Goal: Task Accomplishment & Management: Use online tool/utility

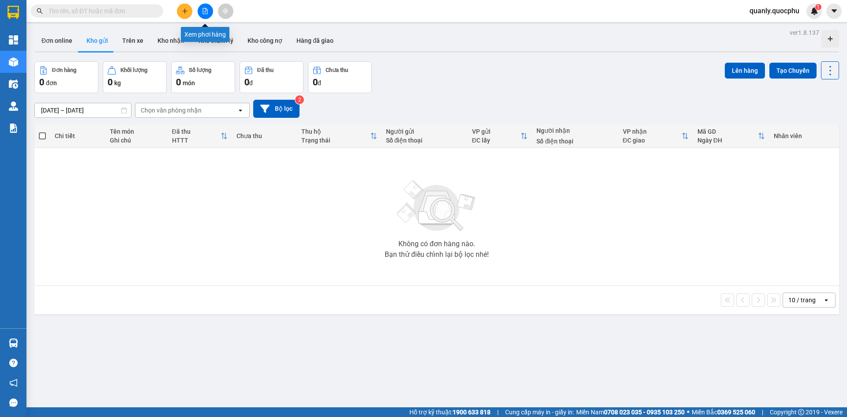
click at [202, 11] on icon "file-add" at bounding box center [205, 11] width 6 height 6
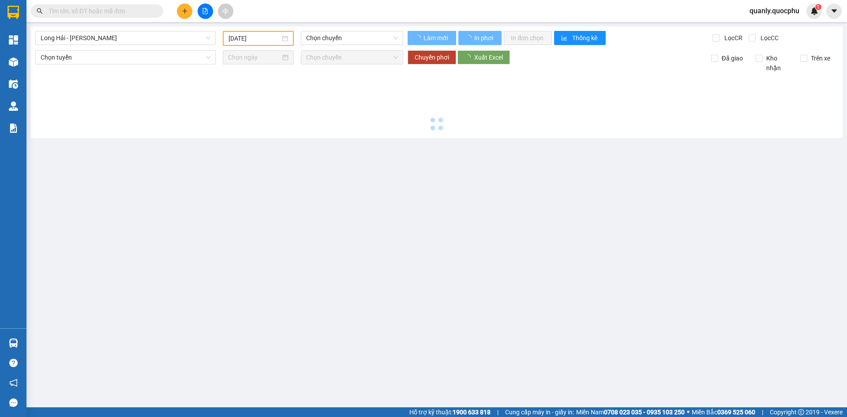
type input "[DATE]"
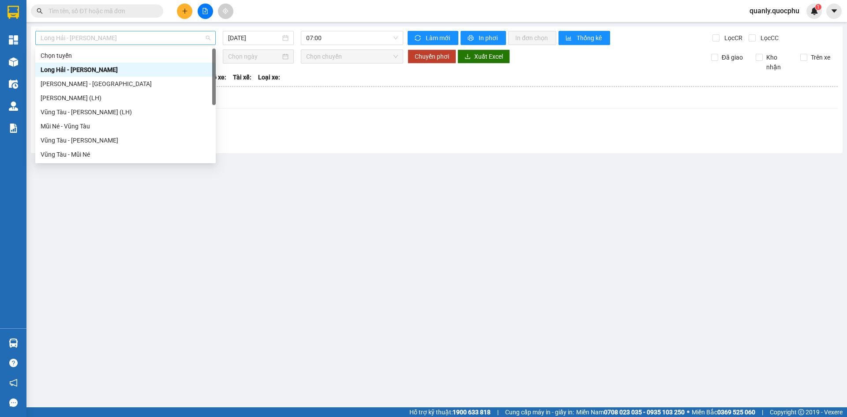
click at [130, 41] on span "Long Hải - [PERSON_NAME]" at bounding box center [126, 37] width 170 height 13
drag, startPoint x: 86, startPoint y: 154, endPoint x: 102, endPoint y: 133, distance: 26.6
click at [86, 155] on div "Vũng Tàu - Mũi Né" at bounding box center [126, 155] width 170 height 10
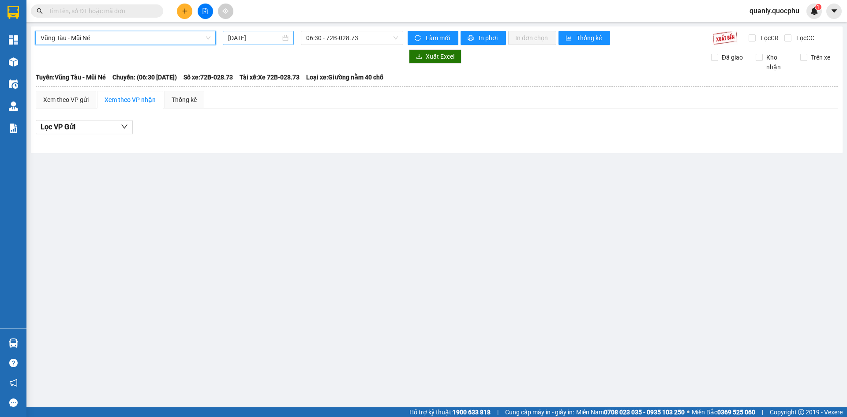
click at [257, 40] on input "[DATE]" at bounding box center [254, 38] width 53 height 10
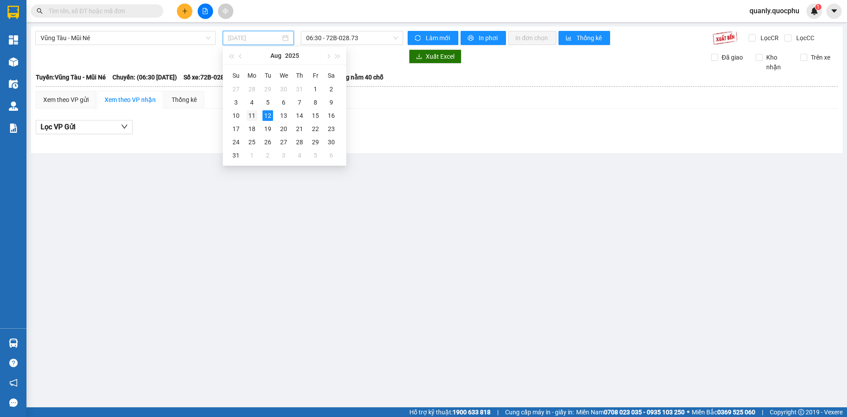
click at [253, 117] on div "11" at bounding box center [252, 115] width 11 height 11
type input "[DATE]"
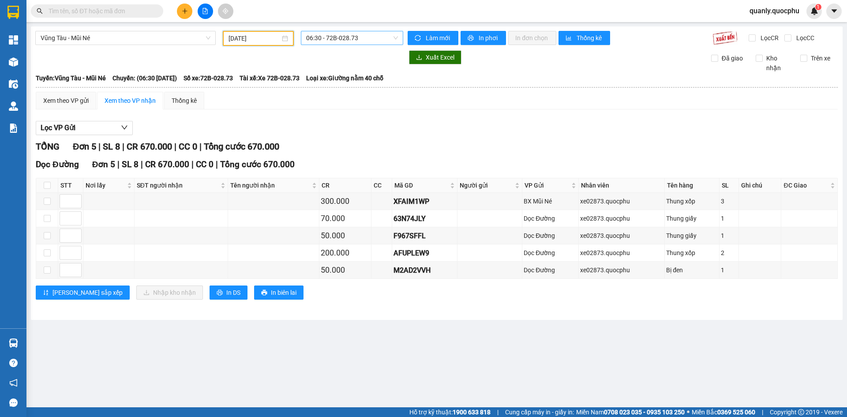
click at [386, 41] on span "06:30 - 72B-028.73" at bounding box center [352, 37] width 92 height 13
click at [367, 85] on div "12:30 - 72E-006.83" at bounding box center [340, 84] width 69 height 10
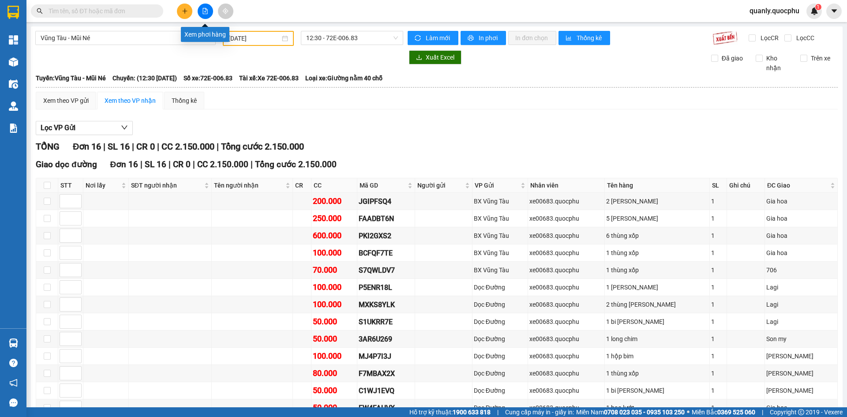
click at [200, 12] on button at bounding box center [205, 11] width 15 height 15
click at [157, 34] on span "Vũng Tàu - Mũi Né" at bounding box center [126, 37] width 170 height 13
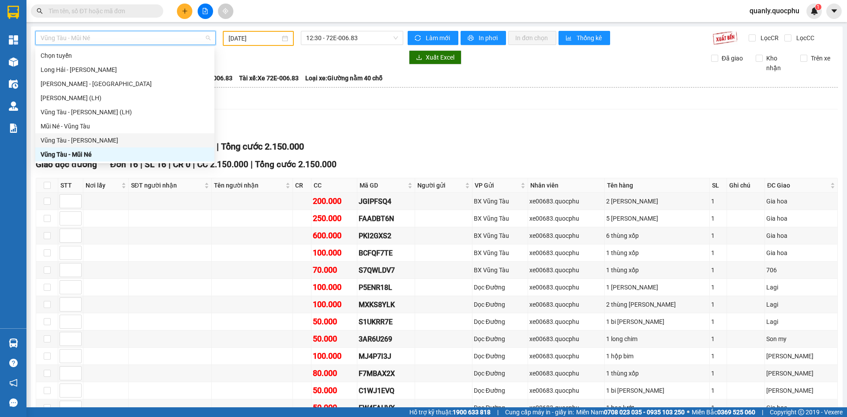
click at [90, 140] on div "Vũng Tàu - [PERSON_NAME]" at bounding box center [125, 141] width 169 height 10
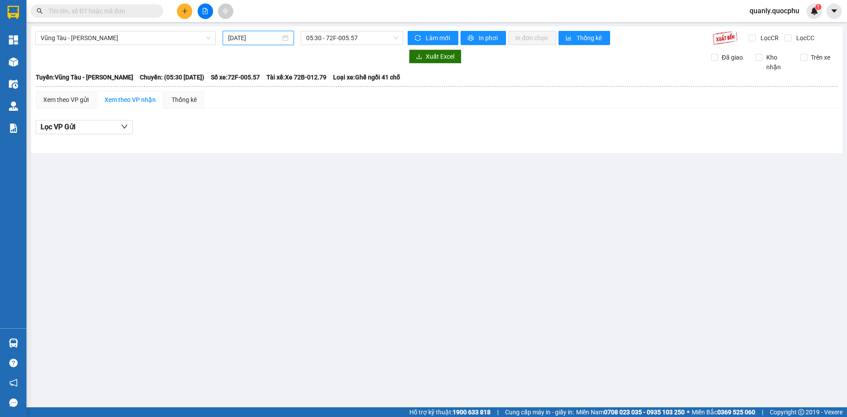
click at [255, 41] on input "[DATE]" at bounding box center [254, 38] width 53 height 10
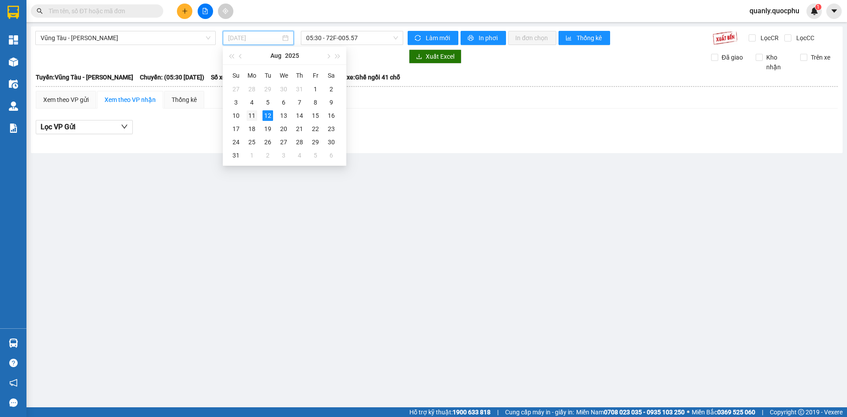
click at [255, 115] on div "11" at bounding box center [252, 115] width 11 height 11
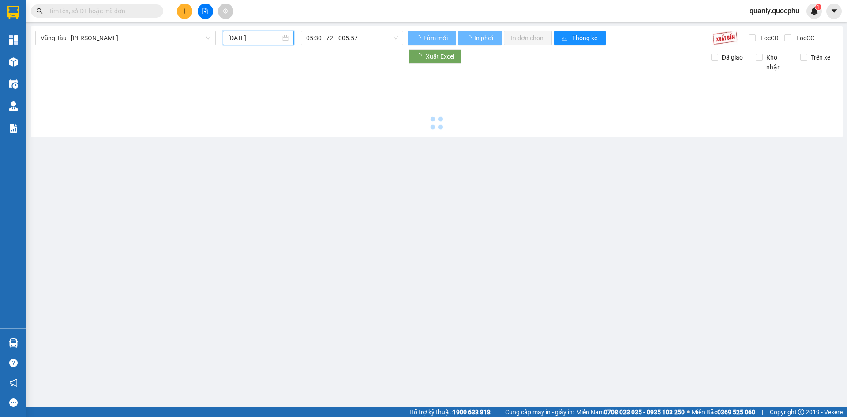
type input "[DATE]"
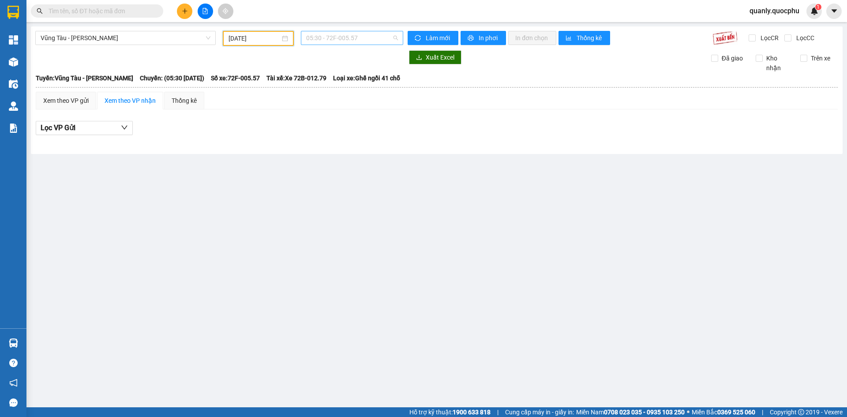
click at [367, 36] on span "05:30 - 72F-005.57" at bounding box center [352, 37] width 92 height 13
click at [344, 100] on div "17:00 - 51H-036.64" at bounding box center [340, 98] width 69 height 10
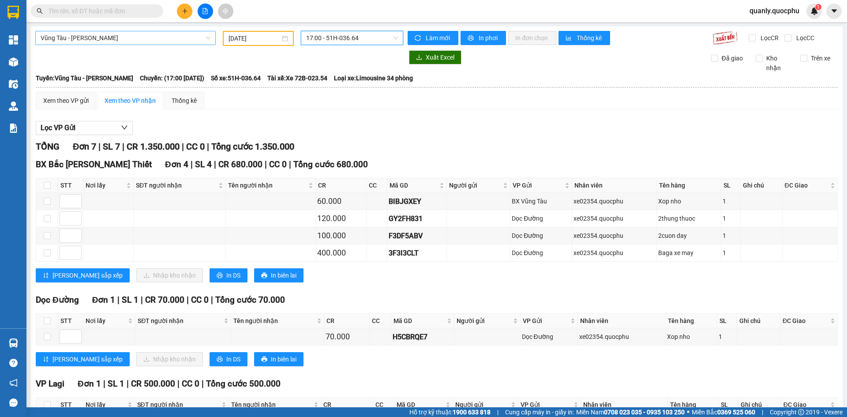
click at [143, 38] on span "Vũng Tàu - [PERSON_NAME]" at bounding box center [126, 37] width 170 height 13
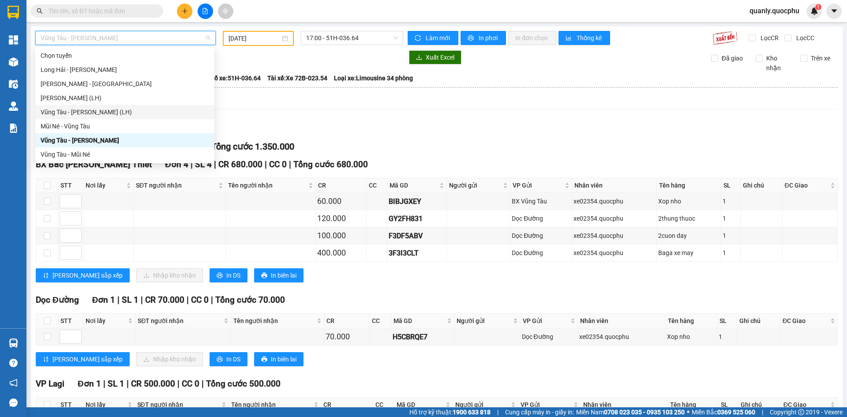
click at [84, 109] on div "Vũng Tàu - [PERSON_NAME] (LH)" at bounding box center [125, 112] width 169 height 10
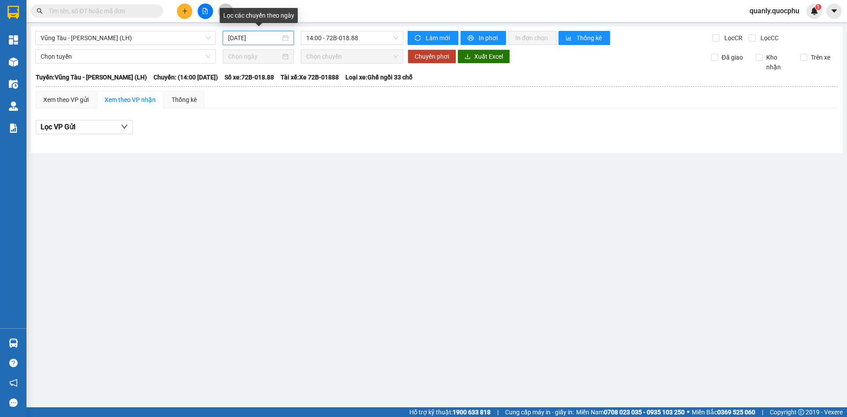
click at [275, 39] on input "[DATE]" at bounding box center [254, 38] width 53 height 10
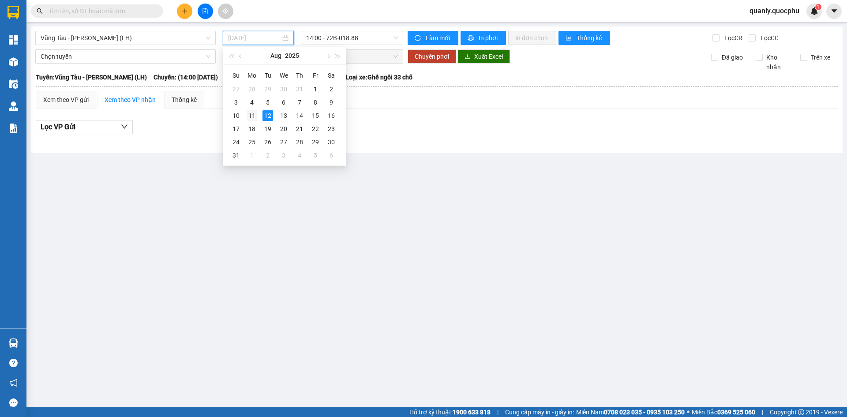
click at [249, 119] on div "11" at bounding box center [252, 115] width 11 height 11
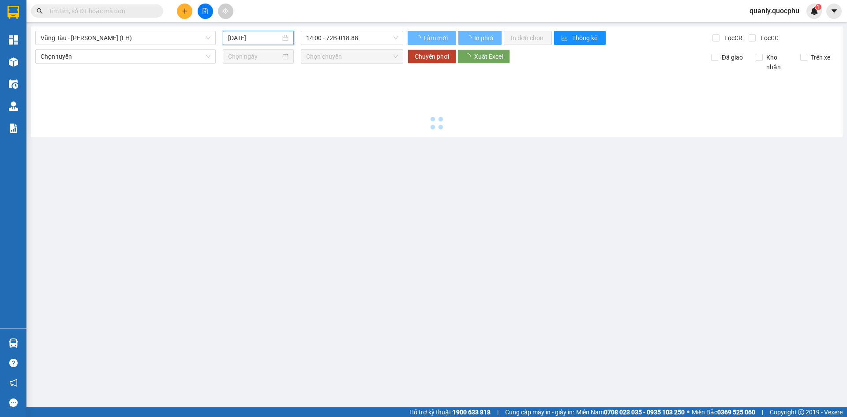
type input "[DATE]"
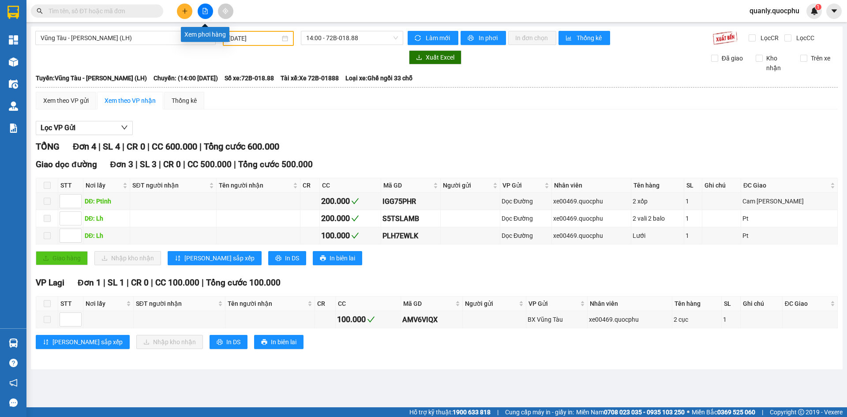
click at [207, 15] on button at bounding box center [205, 11] width 15 height 15
